Goal: Task Accomplishment & Management: Manage account settings

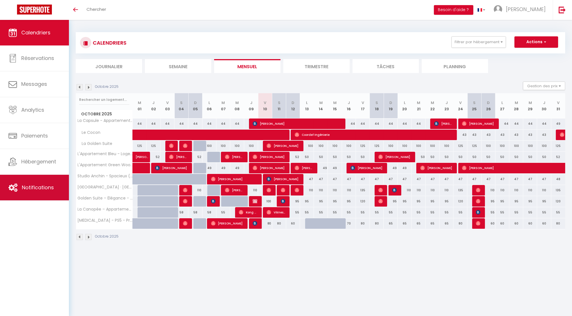
click at [39, 182] on link "Notifications" at bounding box center [34, 188] width 69 height 26
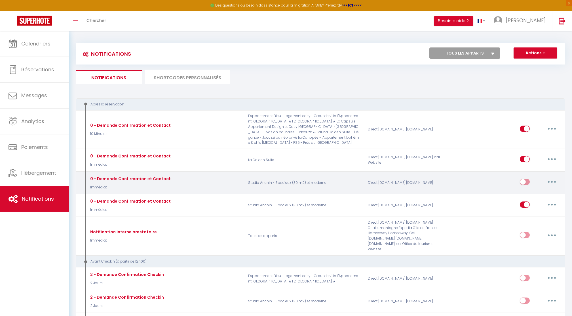
select select
checkbox input "false"
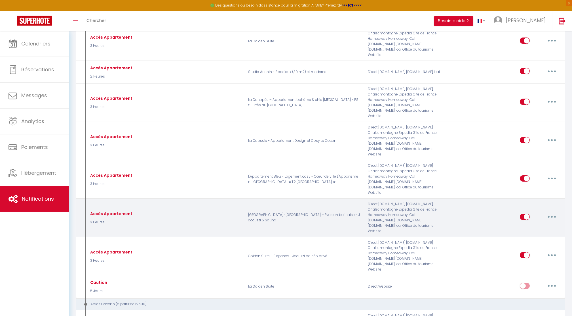
scroll to position [302, 0]
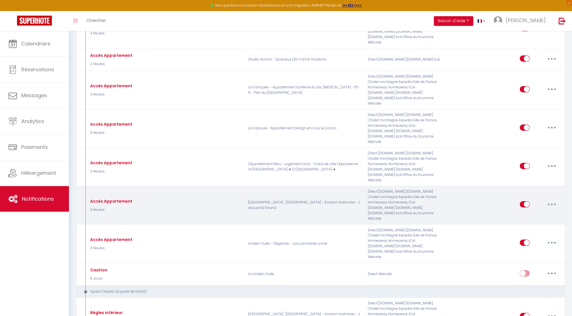
click at [556, 202] on button "button" at bounding box center [552, 203] width 16 height 9
click at [538, 217] on link "Editer" at bounding box center [537, 217] width 42 height 10
type input "Accès Appartement"
select select "3 Heures"
select select "if_booking_is_paid"
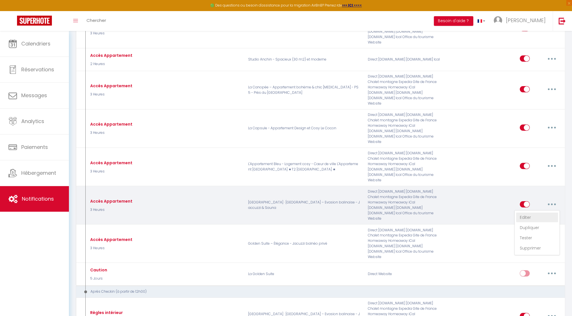
checkbox input "true"
checkbox input "false"
radio input "true"
type input "Instructions d'accès à [Nom APT]"
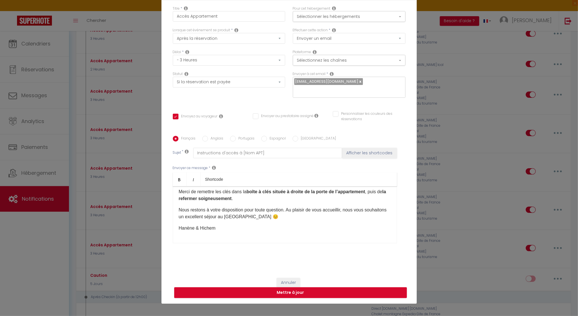
scroll to position [369, 0]
click at [424, 134] on div "Modifier la notification × Titre * Accès Appartement Pour cet hébergement Sélec…" at bounding box center [289, 158] width 578 height 316
click at [291, 279] on button "Annuler" at bounding box center [289, 283] width 24 height 10
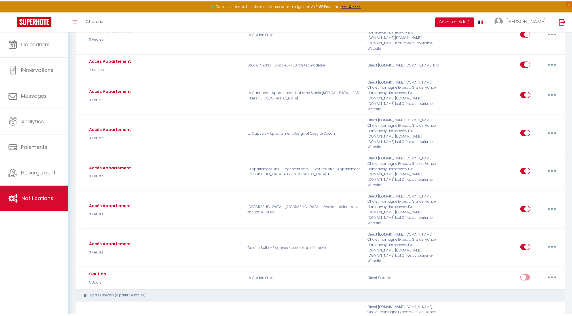
scroll to position [302, 0]
